Goal: Information Seeking & Learning: Answer question/provide support

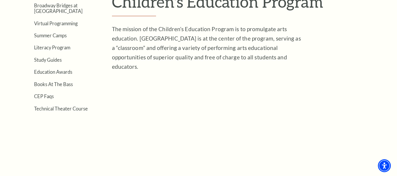
scroll to position [160, 0]
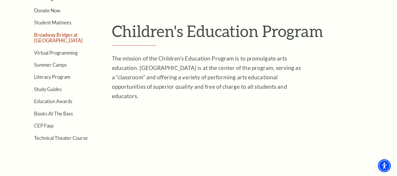
click at [68, 37] on link "Broadway Bridges at [GEOGRAPHIC_DATA]" at bounding box center [58, 37] width 49 height 11
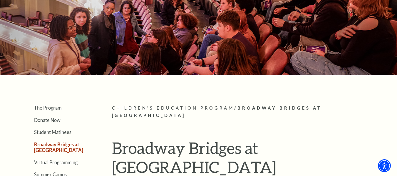
scroll to position [59, 0]
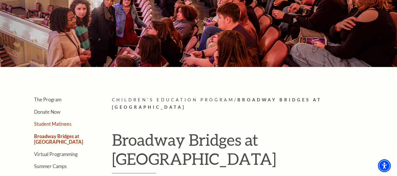
click at [42, 124] on link "Student Matinees" at bounding box center [52, 124] width 37 height 6
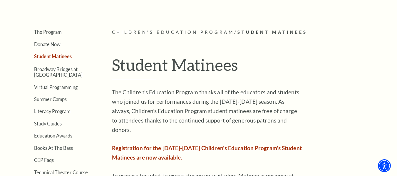
scroll to position [120, 0]
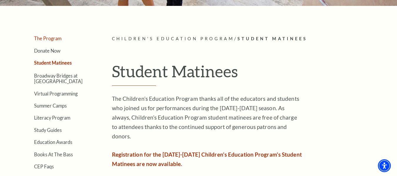
click at [51, 40] on link "The Program" at bounding box center [47, 39] width 27 height 6
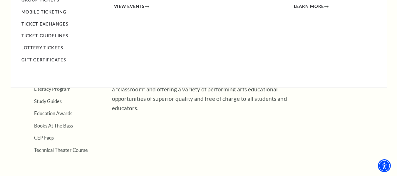
scroll to position [176, 0]
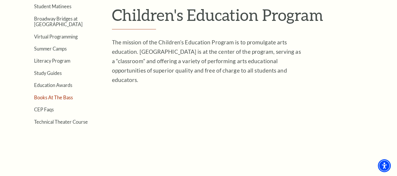
click at [65, 98] on link "Books At The Bass" at bounding box center [53, 98] width 39 height 6
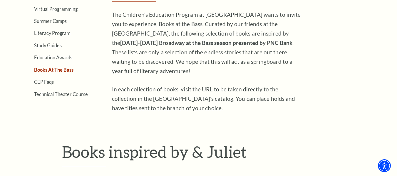
scroll to position [206, 0]
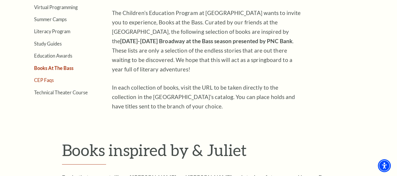
click at [45, 79] on link "CEP Faqs" at bounding box center [44, 80] width 20 height 6
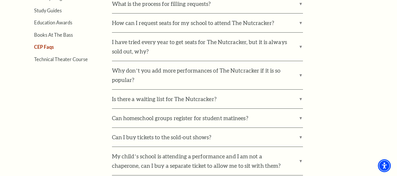
scroll to position [265, 0]
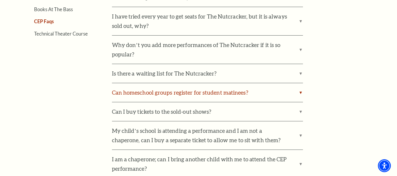
click at [137, 94] on label "Can homeschool groups register for student matinees?" at bounding box center [207, 92] width 191 height 19
click at [0, 0] on input "Can homeschool groups register for student matinees?" at bounding box center [0, 0] width 0 height 0
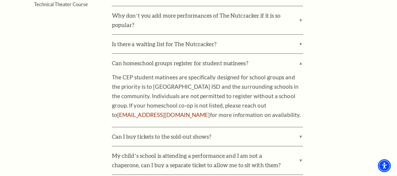
scroll to position [293, 0]
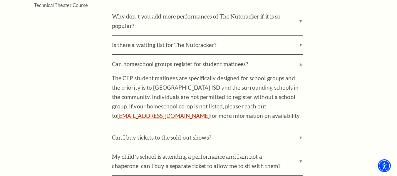
click at [210, 112] on link "[EMAIL_ADDRESS][DOMAIN_NAME]" at bounding box center [163, 115] width 93 height 7
drag, startPoint x: 312, startPoint y: 76, endPoint x: 300, endPoint y: 83, distance: 14.1
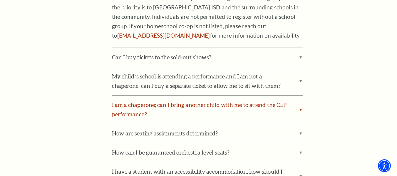
scroll to position [382, 0]
